Goal: Check status: Check status

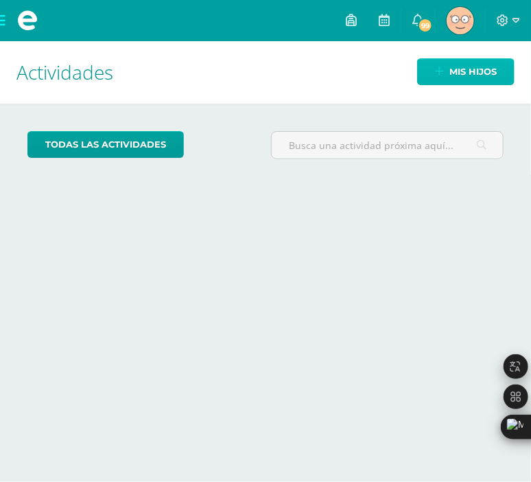
click at [451, 73] on span "Mis hijos" at bounding box center [472, 71] width 47 height 25
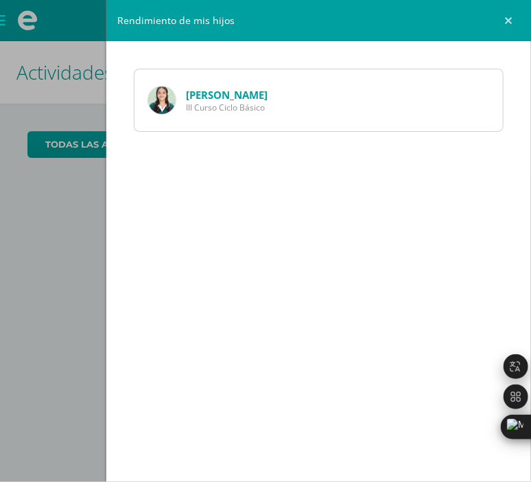
click at [163, 95] on img at bounding box center [161, 99] width 27 height 27
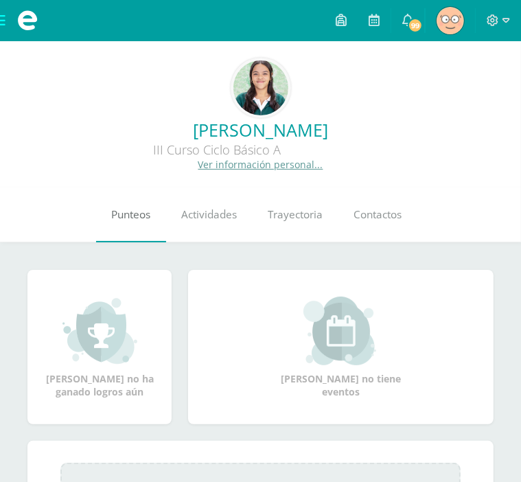
click at [139, 210] on span "Punteos" at bounding box center [130, 214] width 39 height 14
